Goal: Task Accomplishment & Management: Manage account settings

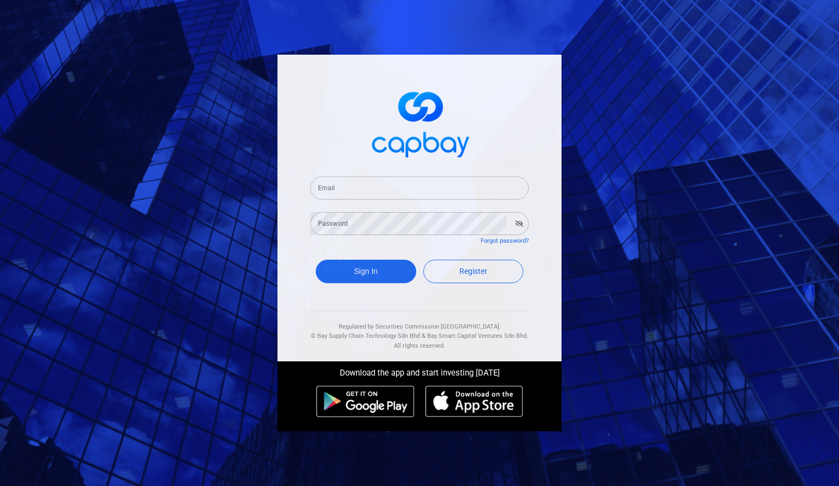
click at [453, 197] on input "Email" at bounding box center [419, 187] width 218 height 23
type input "[EMAIL_ADDRESS][DOMAIN_NAME]"
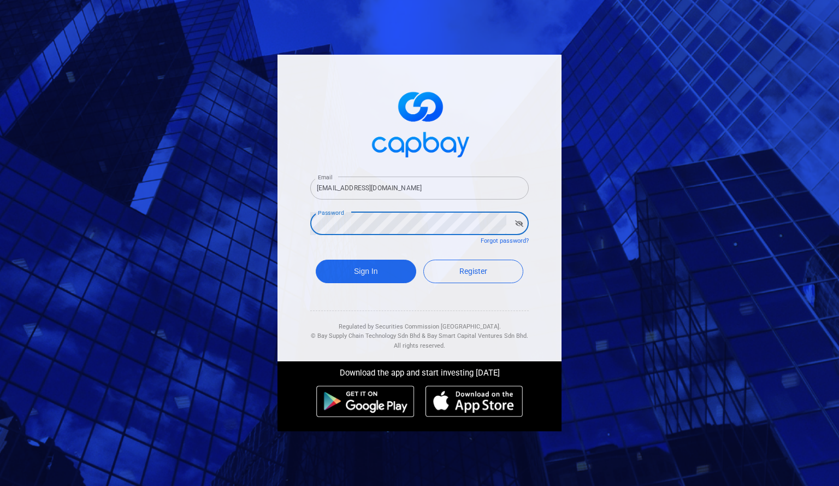
click at [316, 259] on button "Sign In" at bounding box center [366, 270] width 100 height 23
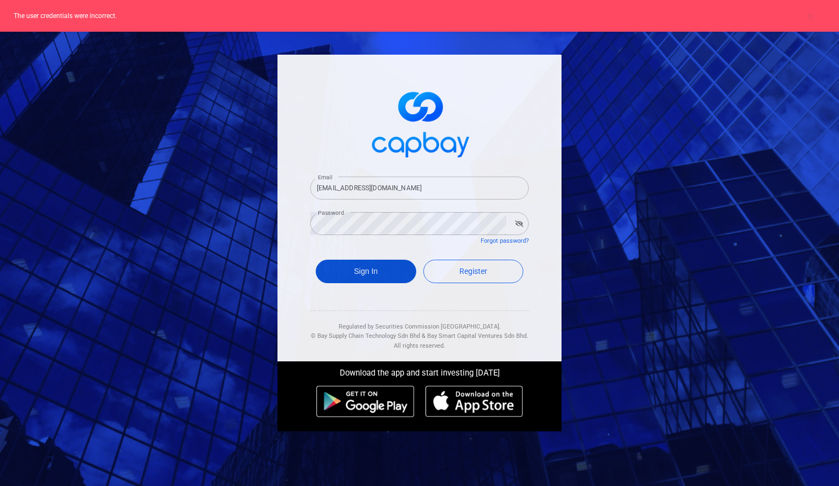
click at [402, 269] on button "Sign In" at bounding box center [366, 270] width 100 height 23
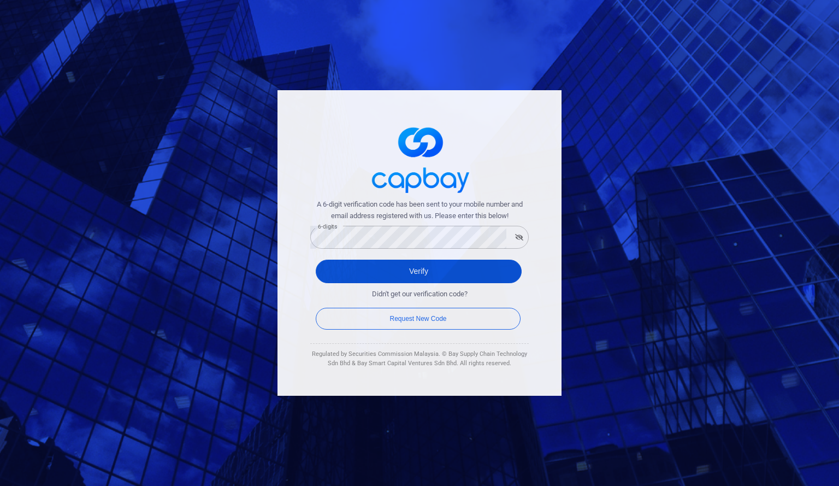
click at [433, 267] on button "Verify" at bounding box center [419, 270] width 206 height 23
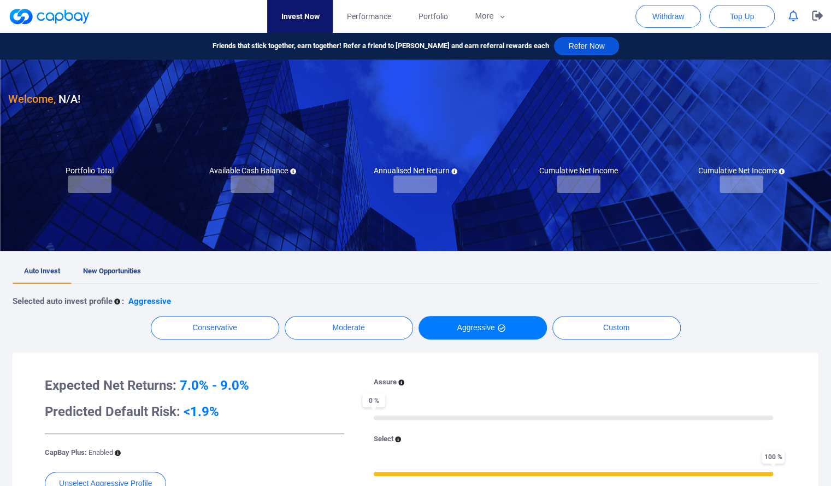
checkbox input "true"
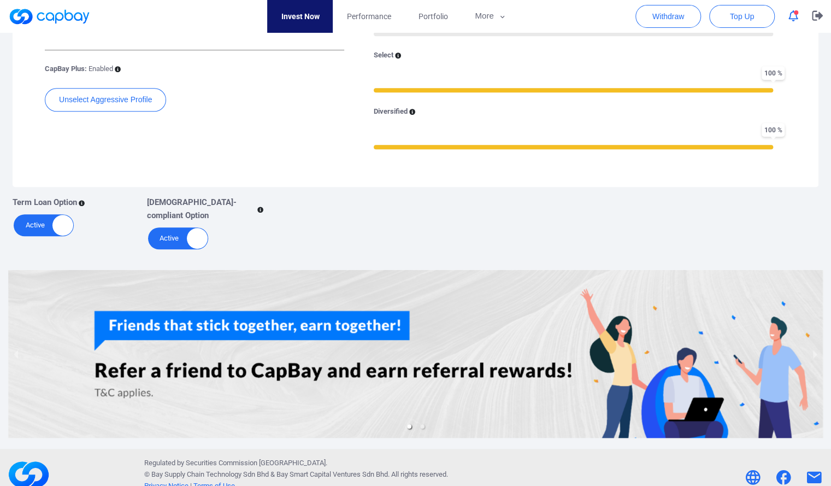
scroll to position [1, 0]
